Goal: Transaction & Acquisition: Purchase product/service

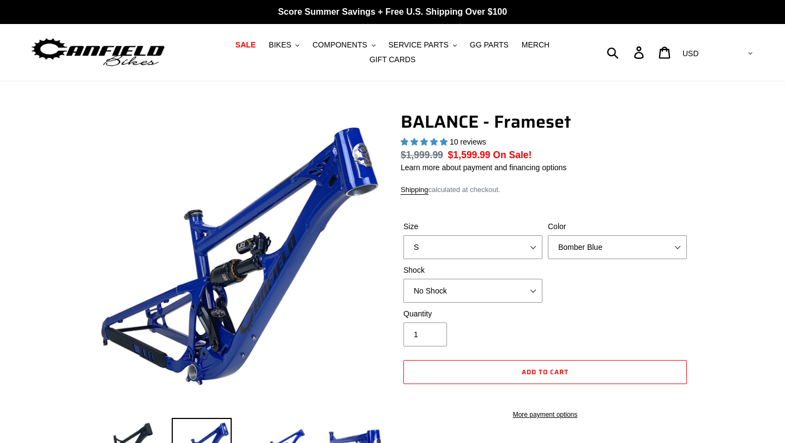
select select "highest-rating"
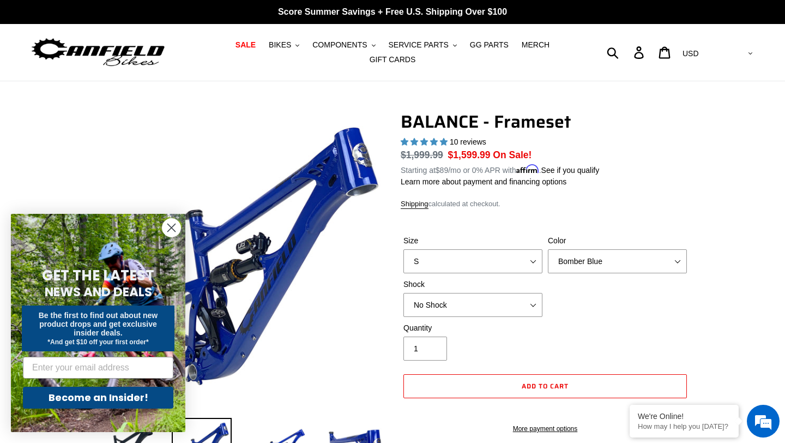
click at [169, 233] on circle "Close dialog" at bounding box center [171, 228] width 18 height 18
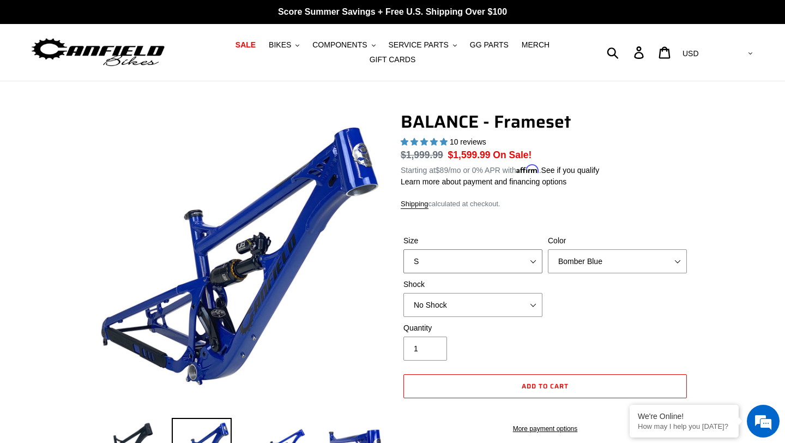
click at [495, 251] on select "S M L XL" at bounding box center [472, 261] width 139 height 24
select select "L"
click at [403, 249] on select "S M L XL" at bounding box center [472, 261] width 139 height 24
click at [576, 260] on select "Bomber Blue Goat's Blood Stealth Black" at bounding box center [617, 261] width 139 height 24
click at [548, 249] on select "Bomber Blue Goat's Blood Stealth Black" at bounding box center [617, 261] width 139 height 24
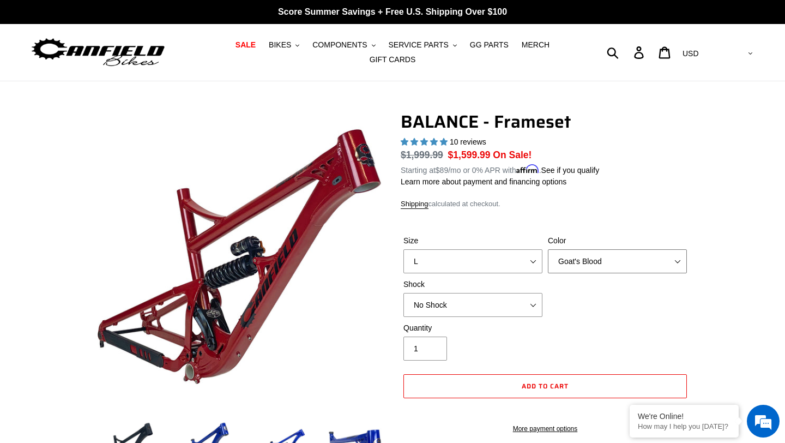
click at [583, 263] on select "Bomber Blue Goat's Blood Stealth Black" at bounding box center [617, 261] width 139 height 24
click at [548, 249] on select "Bomber Blue Goat's Blood Stealth Black" at bounding box center [617, 261] width 139 height 24
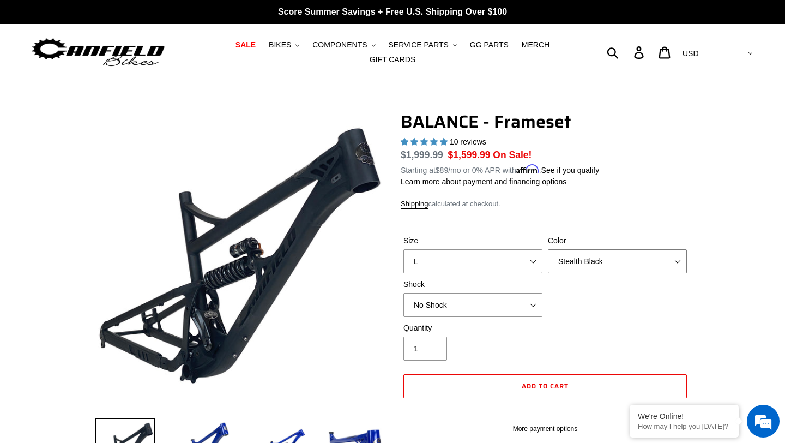
click at [581, 261] on select "Bomber Blue Goat's Blood Stealth Black" at bounding box center [617, 261] width 139 height 24
select select "Bomber Blue"
click at [548, 249] on select "Bomber Blue Goat's Blood Stealth Black" at bounding box center [617, 261] width 139 height 24
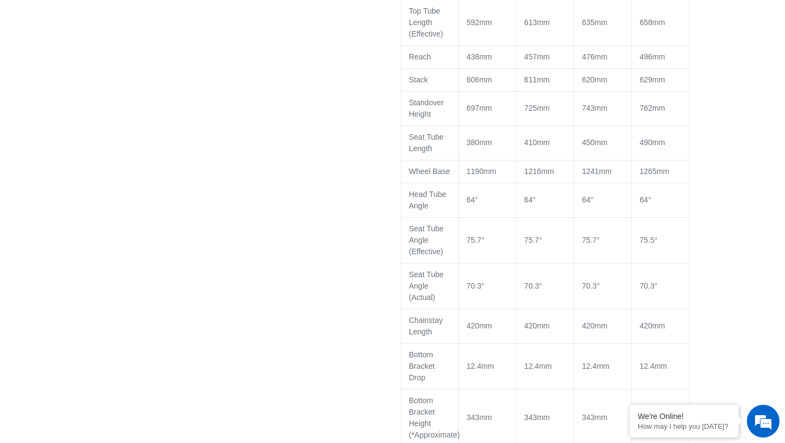
scroll to position [1037, 0]
